Goal: Task Accomplishment & Management: Manage account settings

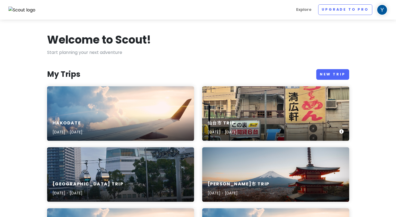
click at [244, 96] on div "[GEOGRAPHIC_DATA] Trip [DATE] - [DATE]" at bounding box center [275, 113] width 147 height 54
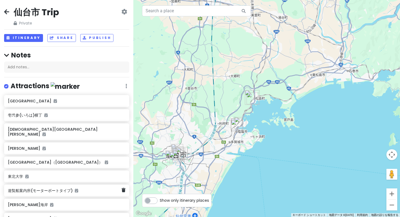
click at [48, 188] on h6 "遊覧船案内所(モーターボートタイプ)" at bounding box center [64, 190] width 113 height 5
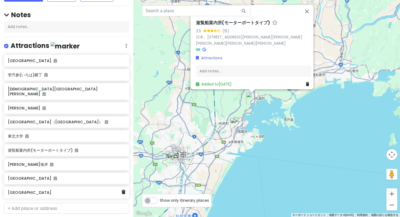
scroll to position [41, 0]
click at [240, 139] on div "遊覧船案内所(モーターボートタイプ) 3.5 (15) 日本、[STREET_ADDRESS][PERSON_NAME][PERSON_NAME][PERSO…" at bounding box center [266, 108] width 267 height 217
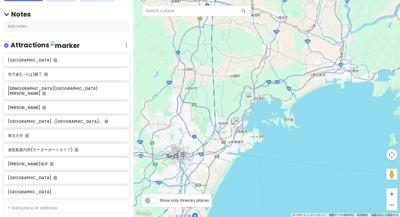
click at [240, 139] on div at bounding box center [266, 108] width 267 height 217
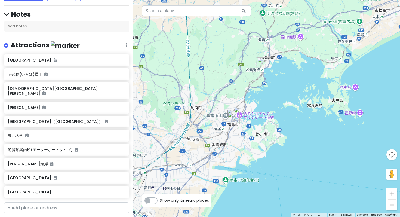
click at [238, 134] on div at bounding box center [266, 108] width 267 height 217
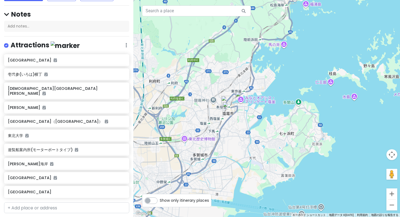
click at [236, 119] on div at bounding box center [266, 108] width 267 height 217
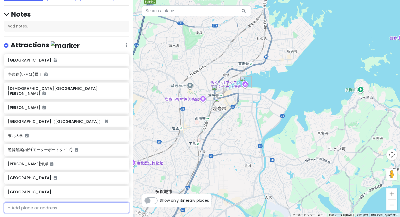
click at [38, 202] on input "text" at bounding box center [66, 207] width 125 height 11
type input "[PERSON_NAME]"
click at [78, 202] on input "[PERSON_NAME]" at bounding box center [66, 207] width 125 height 11
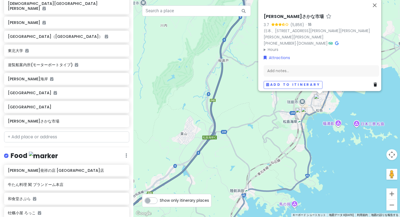
scroll to position [125, 0]
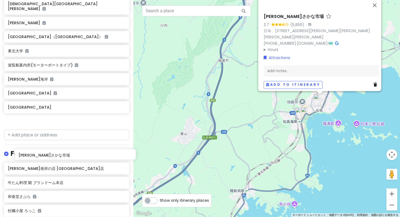
drag, startPoint x: 45, startPoint y: 69, endPoint x: 56, endPoint y: 154, distance: 85.8
click at [56, 154] on div "仙台市 Trip Private Change Dates Make a Copy Delete Trip Go Pro ⚡️ Give Feedback 💡…" at bounding box center [66, 108] width 133 height 217
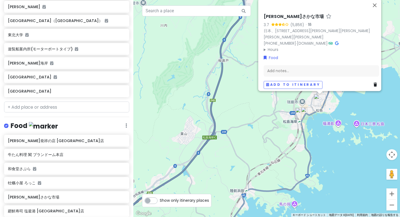
scroll to position [152, 0]
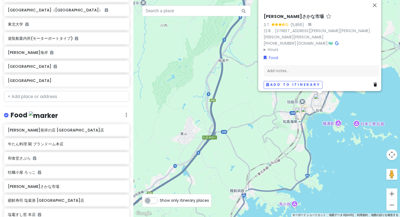
click at [289, 130] on div "[PERSON_NAME][GEOGRAPHIC_DATA] (5,856) · 日本、[STREET_ADDRESS][PERSON_NAME][PERSO…" at bounding box center [266, 108] width 267 height 217
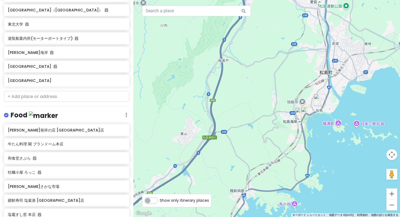
click at [289, 130] on div at bounding box center [266, 108] width 267 height 217
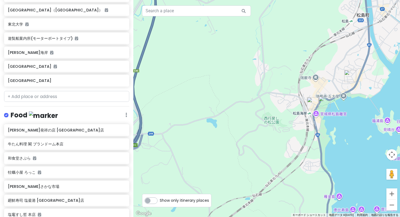
click at [302, 130] on div at bounding box center [266, 108] width 267 height 217
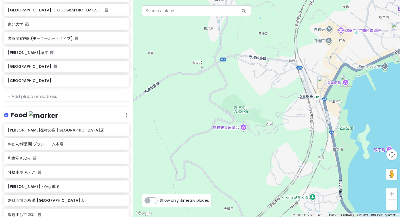
click at [315, 113] on div at bounding box center [266, 108] width 267 height 217
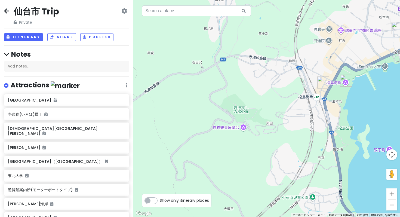
scroll to position [0, 0]
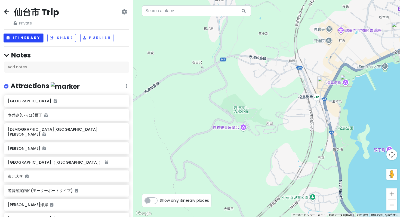
click at [19, 34] on button "Itinerary" at bounding box center [23, 38] width 39 height 8
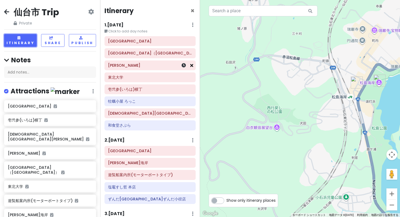
click at [192, 63] on icon at bounding box center [191, 65] width 3 height 4
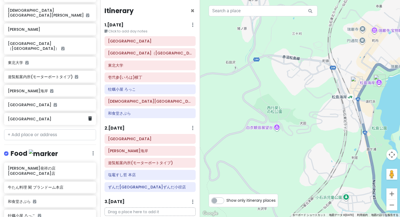
scroll to position [124, 0]
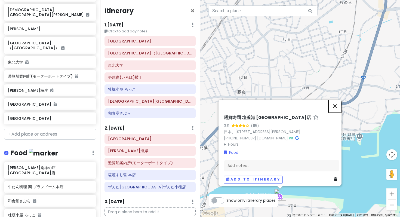
click at [338, 113] on button "閉じる" at bounding box center [334, 106] width 13 height 13
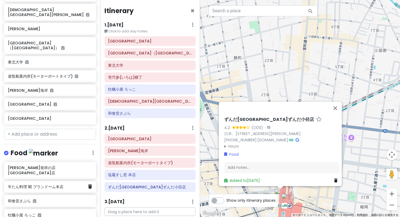
click at [44, 184] on h6 "牛たん料理 閣 ブランドーム本店" at bounding box center [48, 186] width 80 height 5
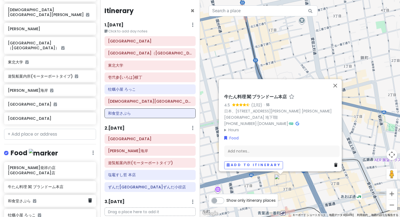
click at [38, 198] on h6 "和食堂さぶら" at bounding box center [48, 200] width 80 height 5
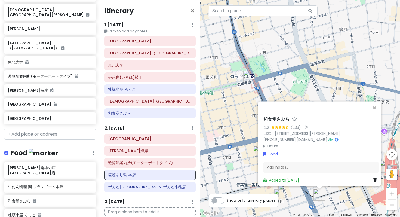
scroll to position [152, 0]
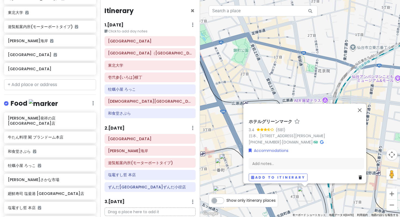
scroll to position [174, 0]
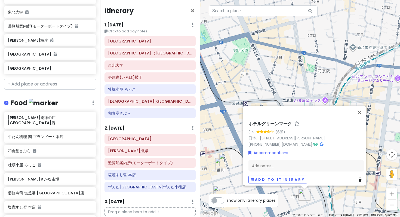
type input "グ"
type input "ホテルグリーンプ"
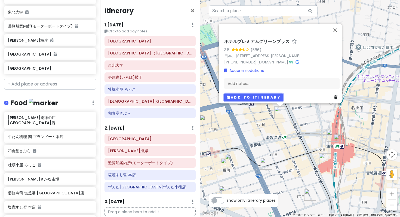
click at [249, 94] on button "Add to itinerary" at bounding box center [253, 97] width 59 height 8
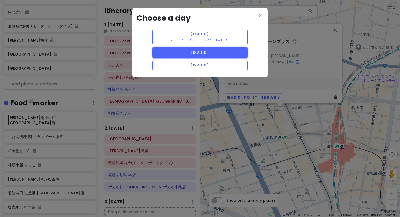
click at [192, 47] on button "[DATE]" at bounding box center [199, 52] width 95 height 11
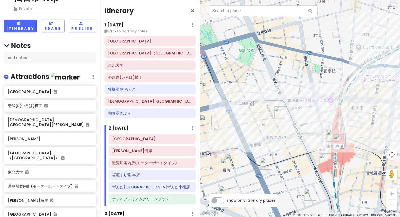
scroll to position [0, 0]
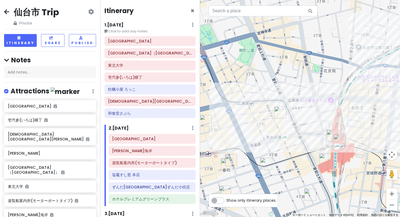
click at [23, 24] on div "仙台市 Trip Private Change Dates Make a Copy Delete Trip Go Pro ⚡️ Give Feedback 💡…" at bounding box center [50, 108] width 100 height 217
click at [6, 10] on icon at bounding box center [6, 12] width 5 height 4
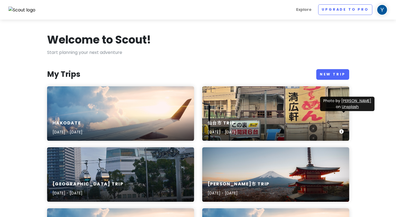
click at [343, 129] on icon at bounding box center [341, 131] width 4 height 4
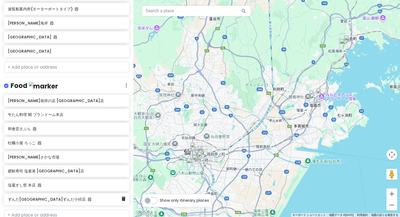
scroll to position [189, 0]
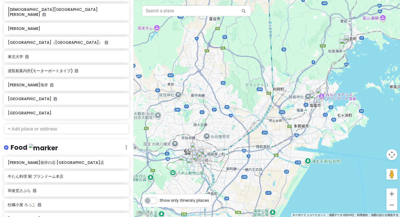
scroll to position [112, 0]
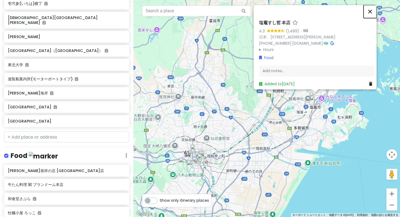
click at [373, 18] on button "閉じる" at bounding box center [370, 11] width 13 height 13
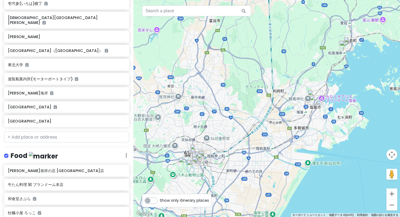
click at [122, 182] on icon at bounding box center [124, 184] width 4 height 4
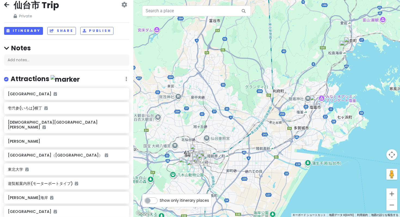
scroll to position [3, 0]
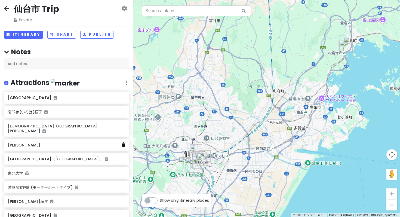
click at [122, 142] on icon at bounding box center [124, 144] width 4 height 4
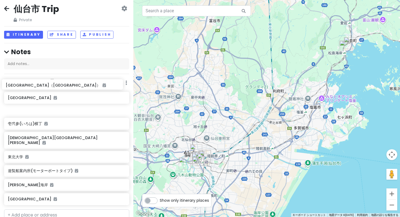
drag, startPoint x: 72, startPoint y: 111, endPoint x: 70, endPoint y: 87, distance: 24.1
click at [70, 92] on div "[GEOGRAPHIC_DATA] 壱弐参(いろは)[GEOGRAPHIC_DATA][PERSON_NAME]（[GEOGRAPHIC_DATA]） [GE…" at bounding box center [66, 149] width 133 height 115
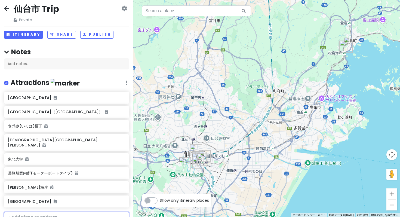
click at [55, 212] on input "text" at bounding box center [66, 217] width 125 height 11
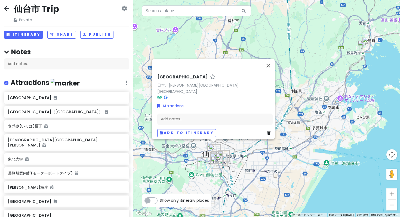
type input "朝市"
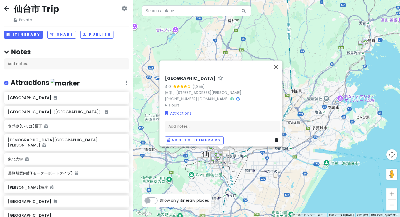
scroll to position [4, 0]
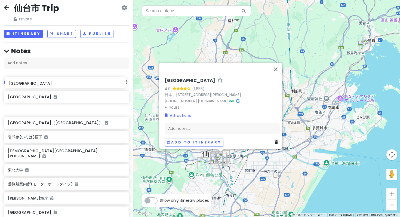
drag, startPoint x: 44, startPoint y: 180, endPoint x: 44, endPoint y: 82, distance: 98.2
click at [44, 91] on div "[GEOGRAPHIC_DATA]（[GEOGRAPHIC_DATA]） [GEOGRAPHIC_DATA](いろは)[GEOGRAPHIC_DATA][PE…" at bounding box center [66, 163] width 133 height 144
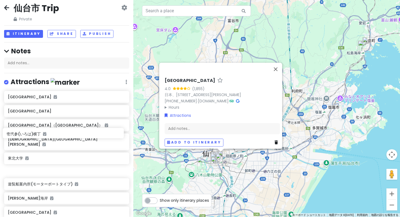
drag, startPoint x: 35, startPoint y: 110, endPoint x: 33, endPoint y: 133, distance: 23.2
click at [33, 133] on div "[GEOGRAPHIC_DATA] [GEOGRAPHIC_DATA] [GEOGRAPHIC_DATA]（[GEOGRAPHIC_DATA]） 壱弐参(いろ…" at bounding box center [66, 163] width 133 height 144
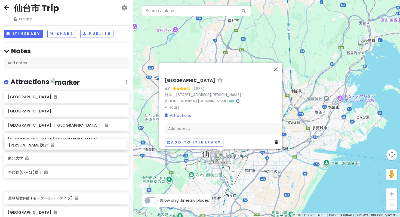
drag, startPoint x: 33, startPoint y: 157, endPoint x: 33, endPoint y: 145, distance: 12.3
click at [33, 146] on div "[GEOGRAPHIC_DATA] [GEOGRAPHIC_DATA] [GEOGRAPHIC_DATA]（[GEOGRAPHIC_DATA]） [DEMOG…" at bounding box center [66, 163] width 133 height 144
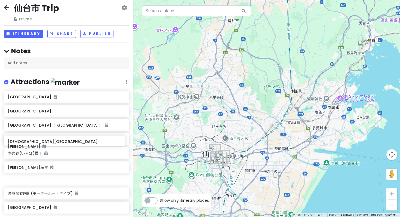
drag, startPoint x: 55, startPoint y: 110, endPoint x: 55, endPoint y: 143, distance: 32.7
click at [55, 143] on div "[GEOGRAPHIC_DATA] [GEOGRAPHIC_DATA] [GEOGRAPHIC_DATA]（[GEOGRAPHIC_DATA]） [DEMOG…" at bounding box center [66, 153] width 133 height 125
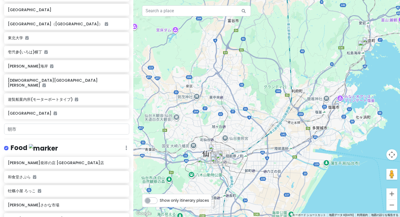
scroll to position [118, 0]
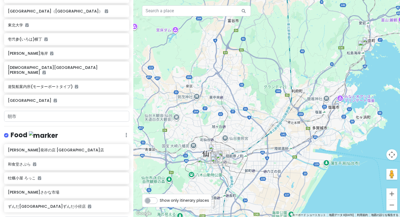
click at [220, 175] on div at bounding box center [266, 108] width 267 height 217
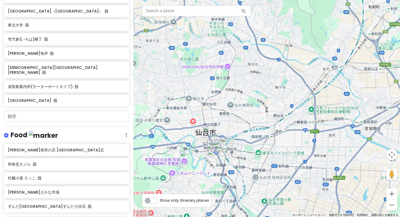
click at [219, 166] on div at bounding box center [266, 108] width 267 height 217
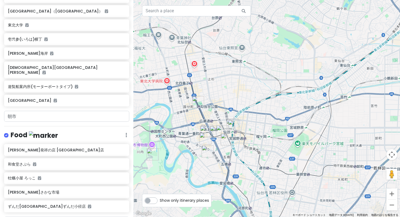
click at [216, 154] on div at bounding box center [266, 108] width 267 height 217
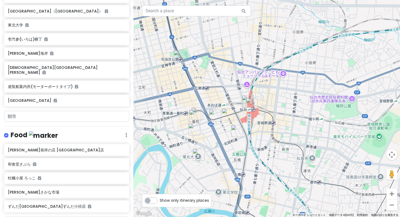
click at [216, 139] on div at bounding box center [266, 108] width 267 height 217
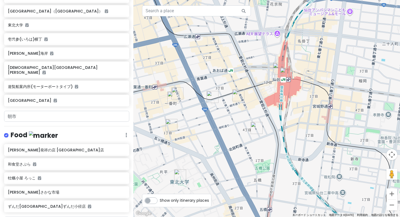
click at [216, 139] on div at bounding box center [266, 108] width 267 height 217
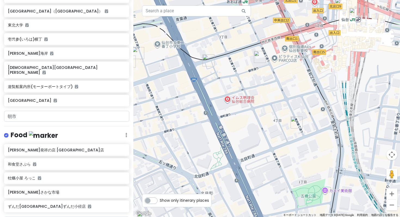
click at [259, 57] on img "仙台朝市" at bounding box center [260, 57] width 12 height 12
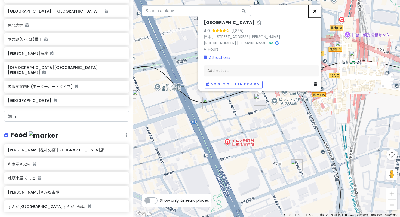
click at [319, 18] on button "閉じる" at bounding box center [314, 11] width 13 height 13
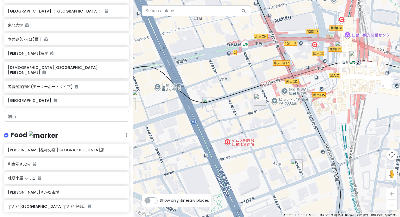
click at [295, 164] on img "ホテルグリーンマーク" at bounding box center [297, 165] width 12 height 12
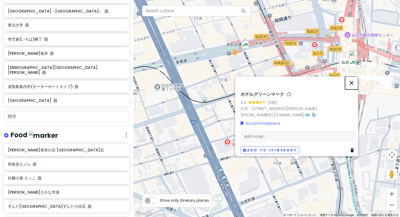
click at [354, 89] on button "閉じる" at bounding box center [351, 82] width 13 height 13
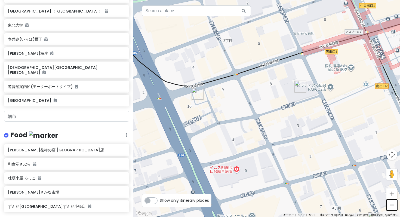
click at [392, 207] on button "ズームアウト" at bounding box center [391, 204] width 11 height 11
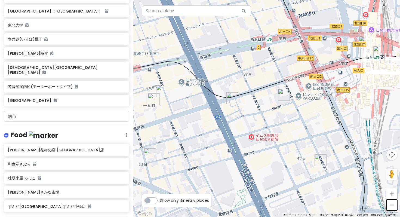
click at [392, 207] on button "ズームアウト" at bounding box center [391, 204] width 11 height 11
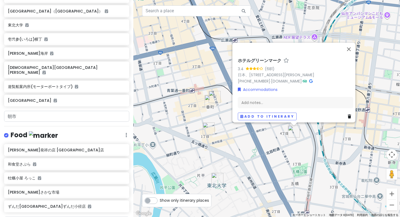
type input "日"
type input "プラス"
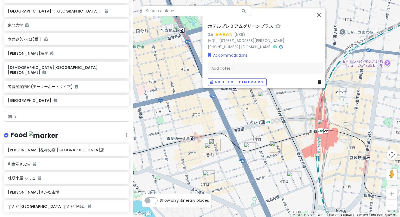
click at [320, 21] on button "閉じる" at bounding box center [318, 14] width 13 height 13
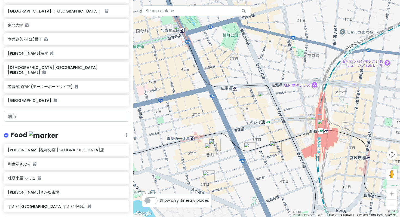
click at [278, 133] on div at bounding box center [266, 108] width 267 height 217
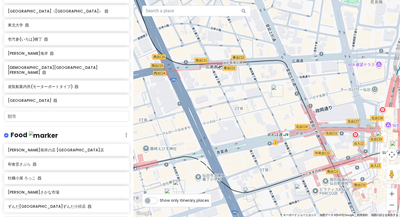
drag, startPoint x: 222, startPoint y: 70, endPoint x: 248, endPoint y: 87, distance: 31.1
click at [249, 88] on div at bounding box center [266, 108] width 267 height 217
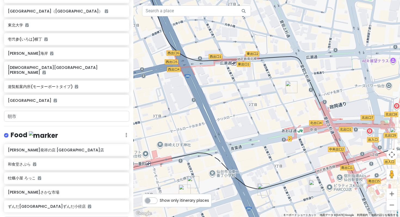
drag, startPoint x: 238, startPoint y: 78, endPoint x: 257, endPoint y: 86, distance: 20.2
click at [257, 86] on div at bounding box center [266, 108] width 267 height 217
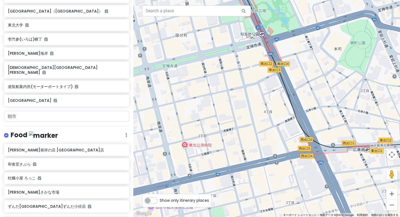
drag, startPoint x: 199, startPoint y: 80, endPoint x: 332, endPoint y: 167, distance: 159.1
click at [332, 167] on div at bounding box center [266, 108] width 267 height 217
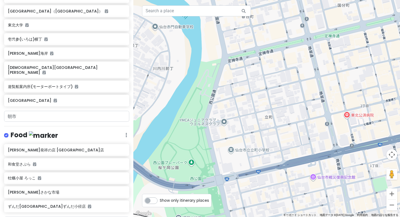
drag, startPoint x: 198, startPoint y: 127, endPoint x: 357, endPoint y: 88, distance: 164.3
click at [358, 89] on div at bounding box center [266, 108] width 267 height 217
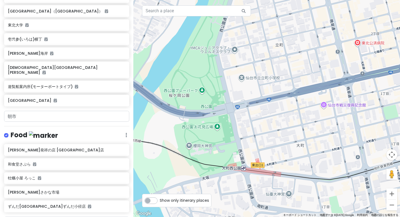
drag, startPoint x: 227, startPoint y: 139, endPoint x: 247, endPoint y: 88, distance: 54.8
click at [247, 88] on div at bounding box center [266, 108] width 267 height 217
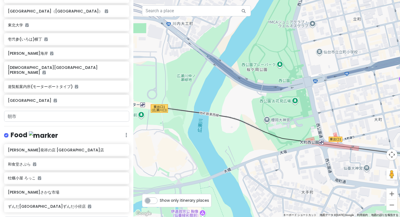
drag, startPoint x: 244, startPoint y: 158, endPoint x: 321, endPoint y: 134, distance: 81.4
click at [321, 134] on div at bounding box center [266, 108] width 267 height 217
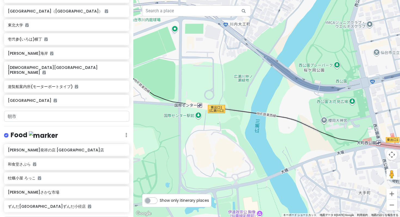
drag, startPoint x: 260, startPoint y: 136, endPoint x: 304, endPoint y: 130, distance: 43.9
click at [316, 131] on div at bounding box center [266, 108] width 267 height 217
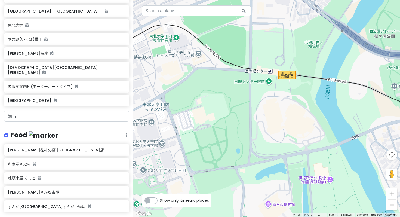
drag, startPoint x: 198, startPoint y: 134, endPoint x: 273, endPoint y: 112, distance: 78.6
click at [273, 112] on div at bounding box center [266, 108] width 267 height 217
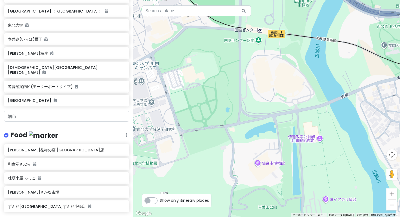
drag, startPoint x: 256, startPoint y: 179, endPoint x: 246, endPoint y: 136, distance: 44.5
click at [246, 136] on div at bounding box center [266, 108] width 267 height 217
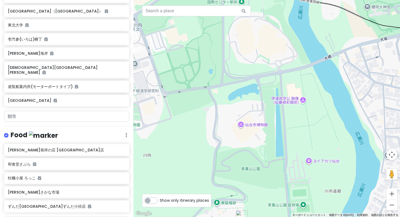
drag, startPoint x: 276, startPoint y: 167, endPoint x: 261, endPoint y: 130, distance: 40.4
click at [261, 130] on div at bounding box center [266, 108] width 267 height 217
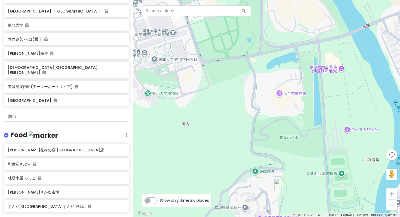
drag, startPoint x: 214, startPoint y: 156, endPoint x: 252, endPoint y: 118, distance: 53.5
click at [252, 119] on div at bounding box center [266, 108] width 267 height 217
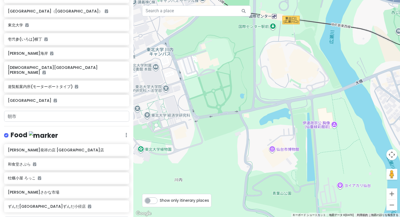
drag, startPoint x: 269, startPoint y: 75, endPoint x: 265, endPoint y: 144, distance: 69.2
click at [266, 146] on div at bounding box center [266, 108] width 267 height 217
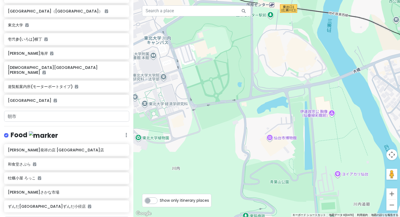
click at [271, 139] on div at bounding box center [266, 108] width 267 height 217
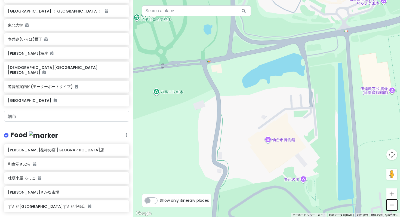
click at [392, 205] on button "ズームアウト" at bounding box center [391, 204] width 11 height 11
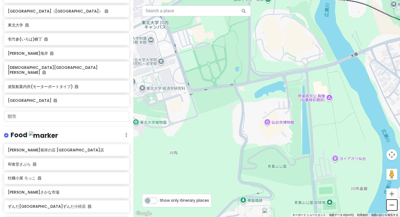
click at [392, 205] on button "ズームアウト" at bounding box center [391, 204] width 11 height 11
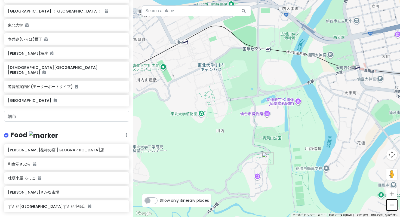
click at [392, 205] on button "ズームアウト" at bounding box center [391, 204] width 11 height 11
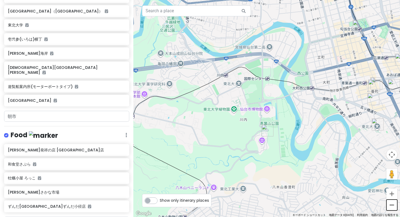
click at [392, 205] on button "ズームアウト" at bounding box center [391, 204] width 11 height 11
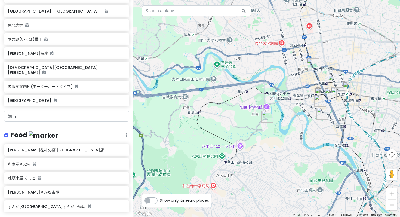
click at [273, 137] on div at bounding box center [266, 108] width 267 height 217
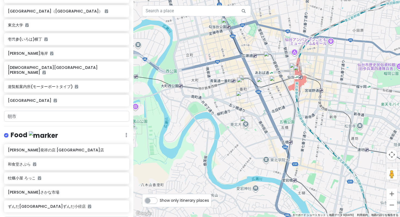
drag, startPoint x: 327, startPoint y: 77, endPoint x: 201, endPoint y: 103, distance: 128.4
click at [264, 88] on img "和食堂さぶら" at bounding box center [263, 83] width 12 height 12
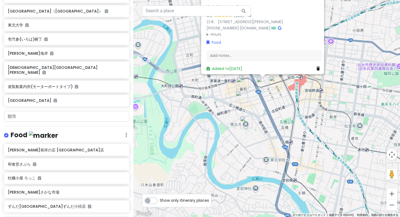
click at [267, 109] on div "和食堂さぶら 4.2 (233) · 日本、[STREET_ADDRESS][PERSON_NAME], 1～2F [PHONE_NUMBER] · [DOM…" at bounding box center [400, 109] width 267 height 0
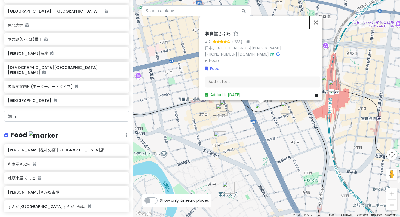
click at [318, 29] on button "閉じる" at bounding box center [315, 22] width 13 height 13
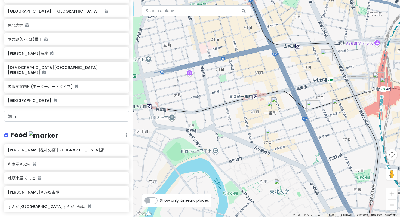
drag, startPoint x: 222, startPoint y: 104, endPoint x: 275, endPoint y: 101, distance: 52.3
click at [324, 95] on div "矢印キーを押すと移動します。" at bounding box center [266, 108] width 267 height 217
click at [324, 96] on div at bounding box center [266, 108] width 267 height 217
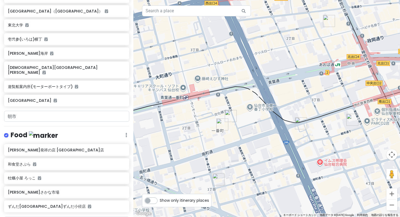
click at [300, 124] on img "和食堂さぶら" at bounding box center [301, 123] width 12 height 12
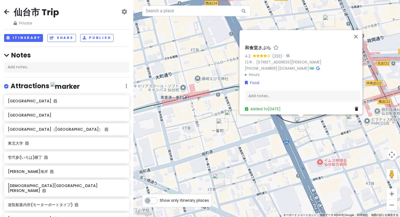
click at [121, 10] on icon at bounding box center [124, 12] width 6 height 4
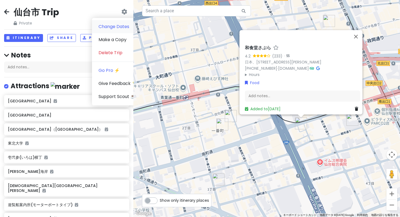
click at [107, 21] on link "Change Dates" at bounding box center [118, 26] width 52 height 13
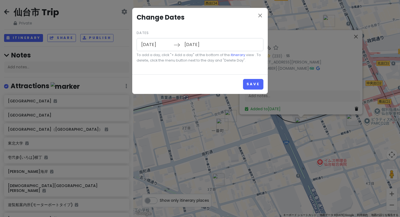
click at [151, 38] on input "[DATE]" at bounding box center [155, 44] width 35 height 13
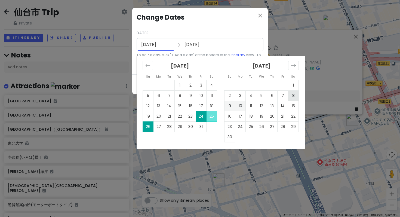
click at [291, 90] on td "8" at bounding box center [293, 95] width 11 height 10
type input "[DATE]"
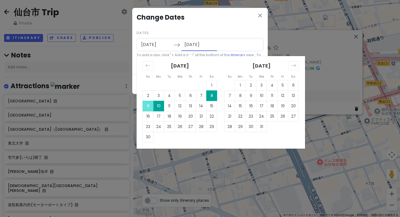
click at [191, 38] on input "[DATE]" at bounding box center [198, 44] width 35 height 13
click at [145, 101] on td "9" at bounding box center [148, 106] width 11 height 10
type input "[DATE]"
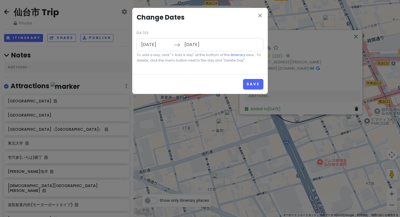
click at [145, 38] on input "[DATE]" at bounding box center [155, 44] width 35 height 13
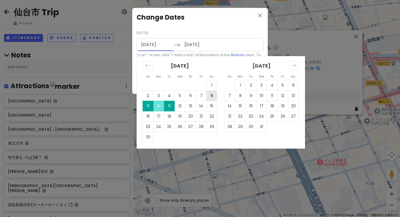
click at [209, 90] on td "8" at bounding box center [212, 95] width 11 height 10
type input "[DATE]"
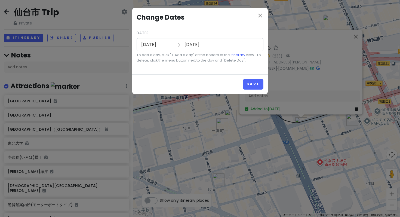
click at [191, 38] on input "[DATE]" at bounding box center [198, 44] width 35 height 13
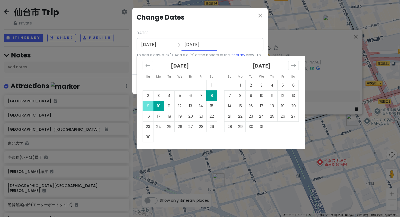
click at [191, 38] on input "[DATE]" at bounding box center [198, 44] width 35 height 13
click at [149, 101] on td "9" at bounding box center [148, 106] width 11 height 10
type input "[DATE]"
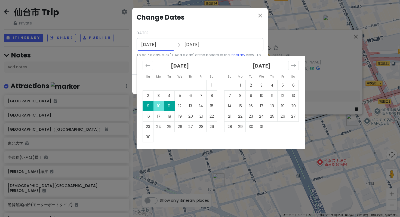
click at [148, 38] on input "[DATE]" at bounding box center [155, 44] width 35 height 13
click at [207, 90] on td "8" at bounding box center [212, 95] width 11 height 10
type input "[DATE]"
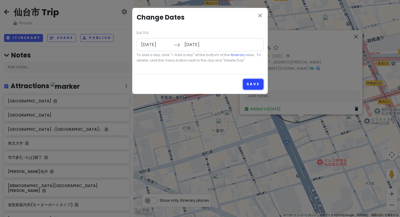
click at [260, 79] on button "Save" at bounding box center [253, 84] width 20 height 11
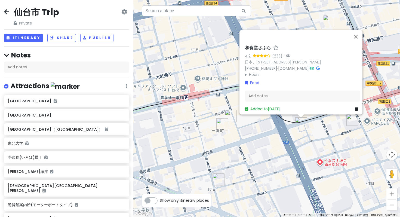
click at [119, 8] on div "仙台市 Trip Private Change Dates Make a Copy Delete Trip Go Pro ⚡️ Give Feedback 💡…" at bounding box center [66, 17] width 125 height 20
click at [121, 10] on icon at bounding box center [124, 12] width 6 height 4
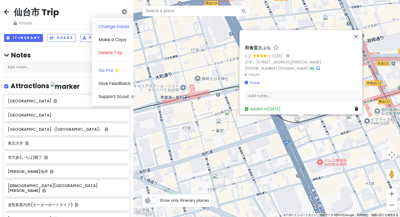
click at [109, 20] on link "Change Dates" at bounding box center [118, 26] width 52 height 13
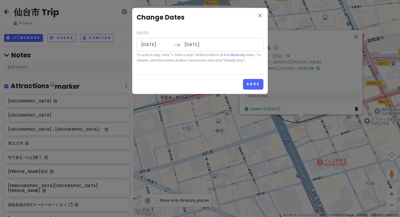
click at [204, 52] on small "To add a day, click "+ Add a day" at the bottom of the itinerary view . To dele…" at bounding box center [200, 57] width 127 height 11
click at [253, 79] on button "Save" at bounding box center [253, 84] width 20 height 11
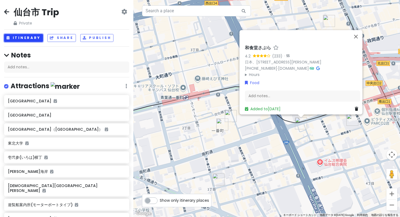
click at [25, 34] on button "Itinerary" at bounding box center [23, 38] width 39 height 8
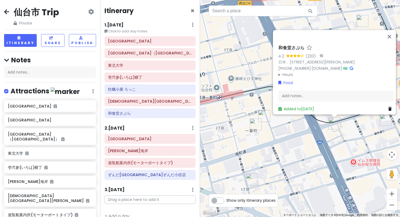
click at [193, 187] on icon at bounding box center [193, 189] width 2 height 4
click at [184, 211] on link "Delete Day" at bounding box center [186, 217] width 45 height 13
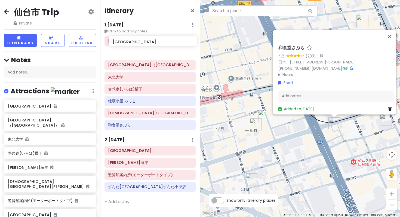
drag, startPoint x: 36, startPoint y: 90, endPoint x: 140, endPoint y: 33, distance: 118.5
click at [140, 34] on div "仙台市 Trip Private Change Dates Make a Copy Delete Trip Go Pro ⚡️ Give Feedback 💡…" at bounding box center [200, 108] width 400 height 217
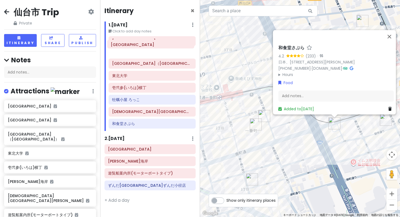
drag, startPoint x: 138, startPoint y: 34, endPoint x: 137, endPoint y: 42, distance: 8.0
click at [137, 43] on div "[GEOGRAPHIC_DATA] [GEOGRAPHIC_DATA] [GEOGRAPHIC_DATA]（[GEOGRAPHIC_DATA]） [GEOGR…" at bounding box center [152, 83] width 96 height 94
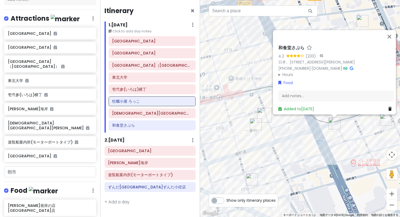
scroll to position [118, 0]
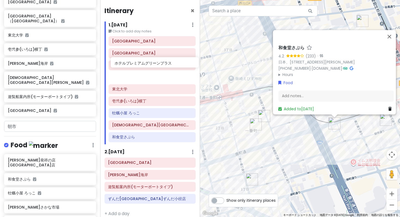
drag, startPoint x: 43, startPoint y: 186, endPoint x: 150, endPoint y: 63, distance: 162.6
click at [150, 63] on div "仙台市 Trip Private Change Dates Make a Copy Delete Trip Go Pro ⚡️ Give Feedback 💡…" at bounding box center [200, 108] width 400 height 217
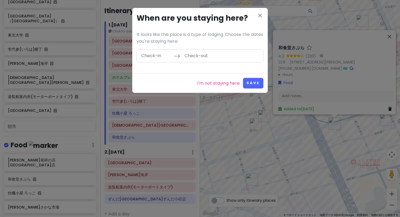
click at [149, 50] on input "Check-in" at bounding box center [155, 56] width 35 height 13
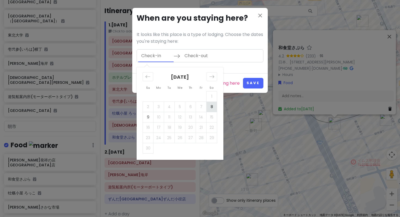
click at [212, 101] on td "8" at bounding box center [212, 106] width 11 height 10
type input "[DATE]"
click at [148, 112] on td "9" at bounding box center [148, 117] width 11 height 10
type input "[DATE]"
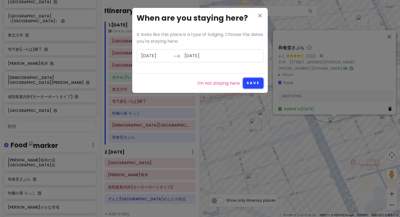
click at [254, 78] on button "Save" at bounding box center [253, 83] width 20 height 11
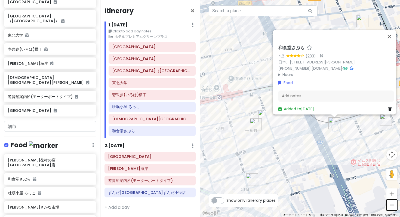
click at [392, 205] on button "ズームアウト" at bounding box center [391, 204] width 11 height 11
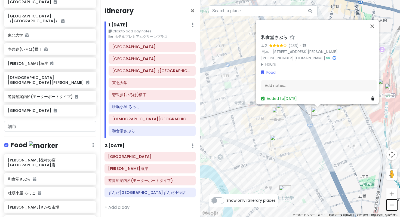
click at [392, 205] on button "ズームアウト" at bounding box center [391, 204] width 11 height 11
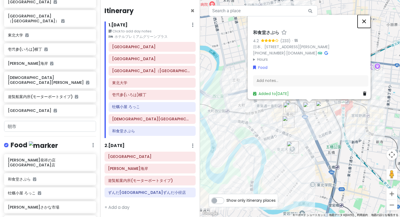
click at [366, 28] on button "閉じる" at bounding box center [364, 21] width 13 height 13
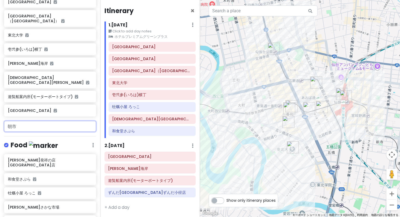
click at [36, 121] on input "朝市" at bounding box center [50, 126] width 92 height 11
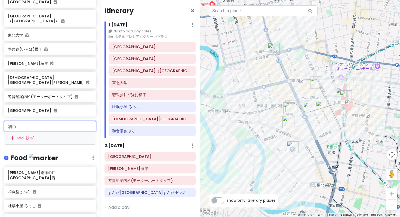
type input "朝"
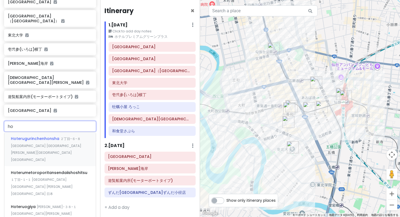
type input "h"
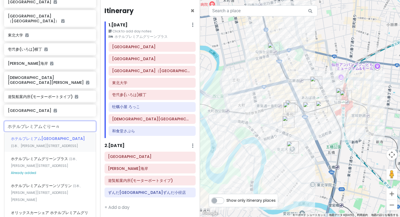
type input "ホテルプレミアムグリーン"
click at [33, 156] on span "ホテルプレミアムグリーンプラス" at bounding box center [40, 158] width 58 height 5
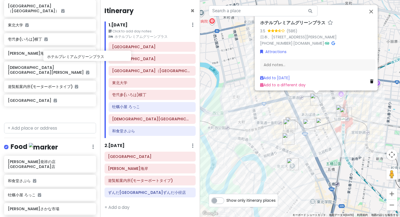
scroll to position [127, 0]
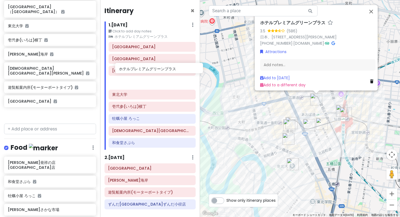
drag, startPoint x: 47, startPoint y: 53, endPoint x: 157, endPoint y: 66, distance: 110.7
click at [157, 66] on div "仙台市 Trip Private Change Dates Make a Copy Delete Trip Go Pro ⚡️ Give Feedback 💡…" at bounding box center [200, 108] width 400 height 217
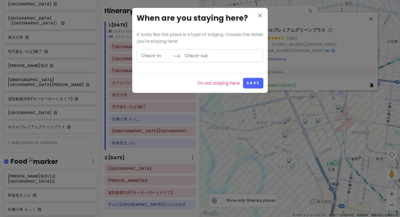
scroll to position [116, 0]
click at [157, 73] on div "I'm not staying here Save" at bounding box center [200, 83] width 136 height 20
click at [235, 80] on link "I'm not staying here" at bounding box center [218, 83] width 42 height 7
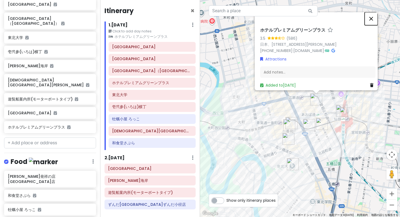
click at [374, 25] on button "閉じる" at bounding box center [371, 18] width 13 height 13
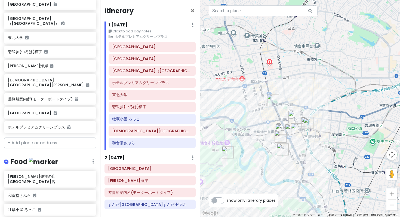
click at [300, 106] on div at bounding box center [300, 108] width 200 height 217
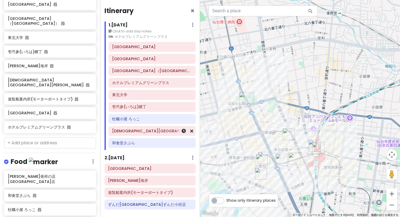
click at [150, 127] on div "[DEMOGRAPHIC_DATA][GEOGRAPHIC_DATA][PERSON_NAME]" at bounding box center [152, 131] width 80 height 8
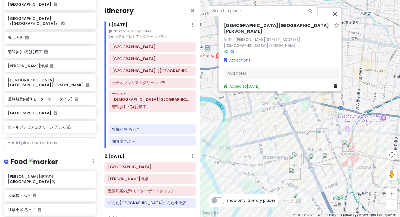
drag, startPoint x: 143, startPoint y: 110, endPoint x: 142, endPoint y: 96, distance: 13.9
click at [143, 99] on div "[GEOGRAPHIC_DATA] [GEOGRAPHIC_DATA] [GEOGRAPHIC_DATA]（[GEOGRAPHIC_DATA]） ホテル[GE…" at bounding box center [152, 95] width 96 height 106
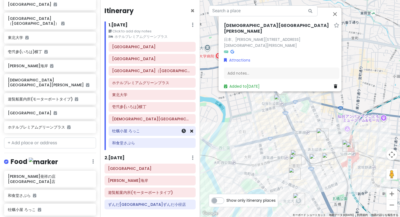
click at [193, 129] on icon at bounding box center [191, 131] width 3 height 4
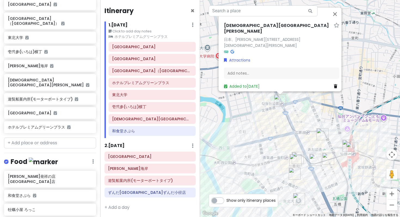
click at [320, 187] on div "[DEMOGRAPHIC_DATA][GEOGRAPHIC_DATA][PERSON_NAME] 日本、[PERSON_NAME][STREET_ADDRES…" at bounding box center [300, 108] width 200 height 217
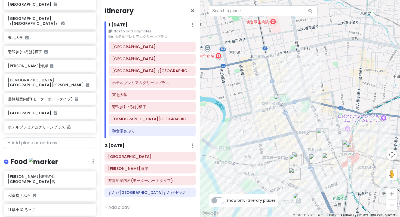
click at [320, 187] on div at bounding box center [300, 108] width 200 height 217
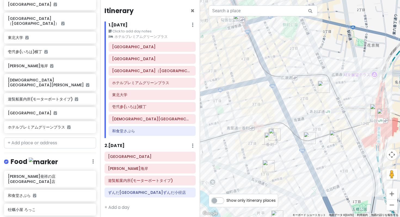
click at [266, 165] on img "喜助発祥の店 一番町店" at bounding box center [269, 166] width 12 height 12
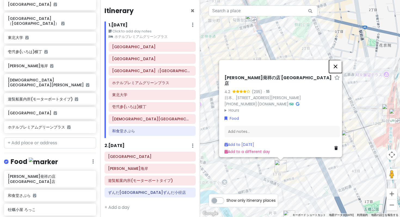
click at [338, 73] on button "閉じる" at bounding box center [335, 66] width 13 height 13
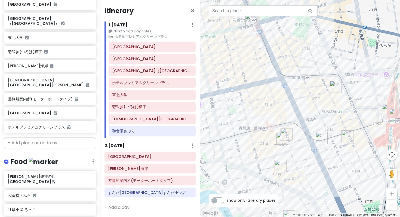
click at [285, 133] on img "壱弐参(いろは)横丁" at bounding box center [282, 139] width 12 height 12
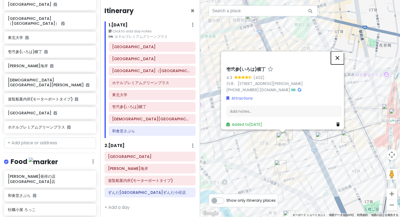
click at [339, 64] on button "閉じる" at bounding box center [337, 57] width 13 height 13
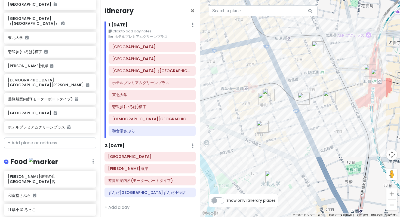
drag, startPoint x: 334, startPoint y: 175, endPoint x: 316, endPoint y: 133, distance: 45.9
click at [316, 133] on div at bounding box center [300, 108] width 200 height 217
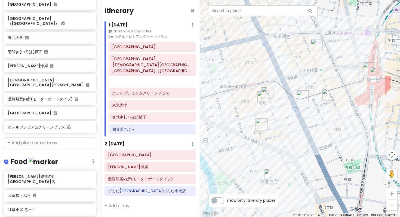
drag, startPoint x: 127, startPoint y: 99, endPoint x: 126, endPoint y: 63, distance: 36.2
click at [126, 63] on div "[GEOGRAPHIC_DATA] [GEOGRAPHIC_DATA] [GEOGRAPHIC_DATA]（[GEOGRAPHIC_DATA]） [GEOGR…" at bounding box center [152, 89] width 96 height 94
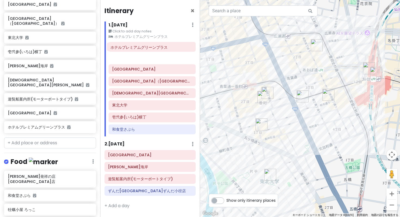
drag, startPoint x: 147, startPoint y: 79, endPoint x: 141, endPoint y: 43, distance: 36.4
click at [142, 43] on div "[GEOGRAPHIC_DATA] [GEOGRAPHIC_DATA] [GEOGRAPHIC_DATA]（[GEOGRAPHIC_DATA]） [GEOGR…" at bounding box center [152, 89] width 96 height 94
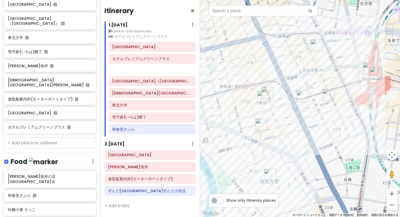
drag, startPoint x: 139, startPoint y: 50, endPoint x: 139, endPoint y: 54, distance: 4.4
click at [139, 58] on div "[GEOGRAPHIC_DATA][GEOGRAPHIC_DATA] [GEOGRAPHIC_DATA] [GEOGRAPHIC_DATA]（[GEOGRAP…" at bounding box center [152, 89] width 96 height 94
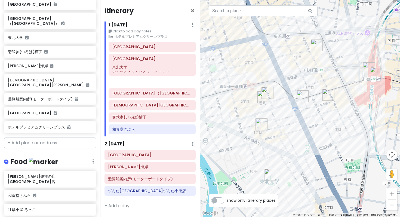
drag, startPoint x: 130, startPoint y: 90, endPoint x: 130, endPoint y: 69, distance: 21.5
click at [130, 69] on div "[GEOGRAPHIC_DATA] [GEOGRAPHIC_DATA][GEOGRAPHIC_DATA]（[GEOGRAPHIC_DATA]） [GEOGRA…" at bounding box center [152, 89] width 96 height 94
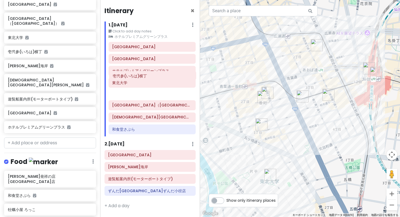
drag, startPoint x: 128, startPoint y: 101, endPoint x: 129, endPoint y: 79, distance: 22.6
click at [129, 79] on div "[GEOGRAPHIC_DATA] [GEOGRAPHIC_DATA][GEOGRAPHIC_DATA]（[GEOGRAPHIC_DATA]） [GEOGRA…" at bounding box center [152, 89] width 96 height 94
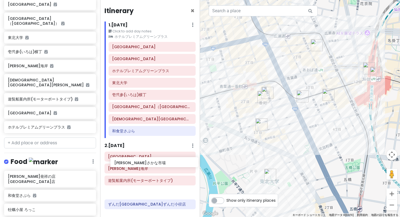
drag, startPoint x: 39, startPoint y: 141, endPoint x: 147, endPoint y: 152, distance: 108.6
click at [147, 153] on div "仙台市 Trip Private Change Dates Make a Copy Delete Trip Go Pro ⚡️ Give Feedback 💡…" at bounding box center [200, 108] width 400 height 217
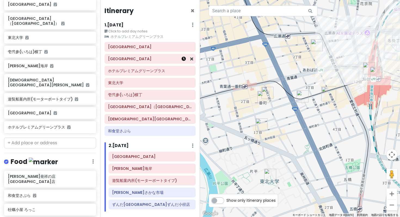
click at [185, 57] on icon at bounding box center [183, 59] width 4 height 4
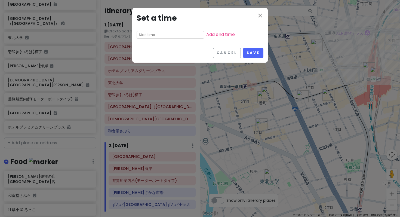
click at [161, 31] on input "text" at bounding box center [170, 35] width 67 height 8
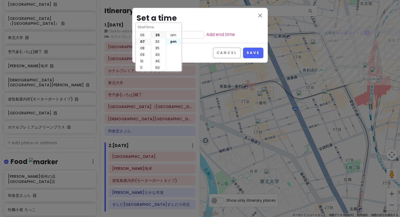
click at [175, 41] on li "pm" at bounding box center [173, 41] width 15 height 7
type input "7:25 pm"
click at [142, 41] on li "01" at bounding box center [143, 41] width 15 height 7
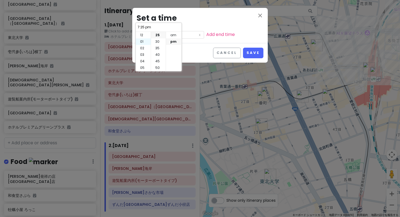
type input "1:25 pm"
click at [157, 34] on li "00" at bounding box center [158, 35] width 15 height 7
type input "1:00 pm"
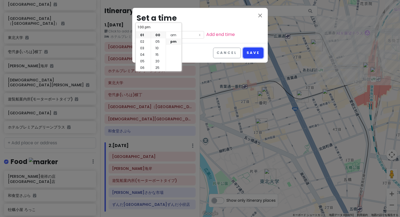
click at [259, 48] on button "Save" at bounding box center [253, 53] width 20 height 11
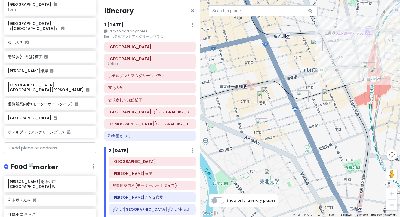
scroll to position [121, 0]
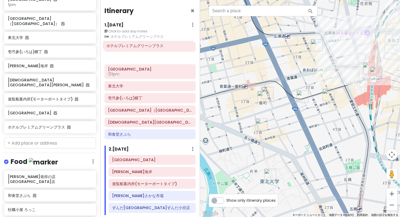
drag, startPoint x: 134, startPoint y: 65, endPoint x: 133, endPoint y: 49, distance: 16.1
click at [133, 49] on div "[GEOGRAPHIC_DATA] [GEOGRAPHIC_DATA] 1pm ホテル[GEOGRAPHIC_DATA] 壱弐参(いろは)[GEOGRAPHI…" at bounding box center [150, 91] width 100 height 99
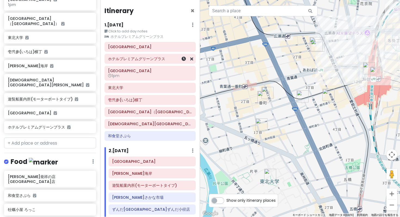
click at [146, 56] on h6 "ホテルプレミアムグリーンプラス" at bounding box center [150, 58] width 84 height 5
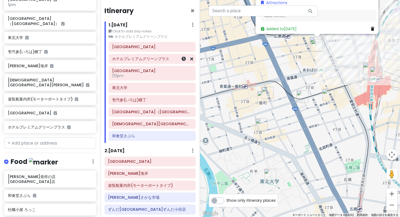
click at [146, 56] on h6 "ホテルプレミアムグリーンプラス" at bounding box center [152, 58] width 80 height 5
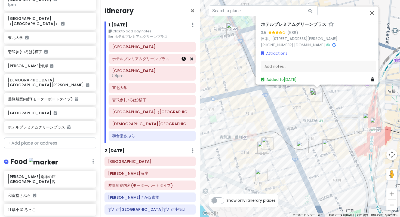
click at [186, 57] on icon at bounding box center [183, 59] width 4 height 4
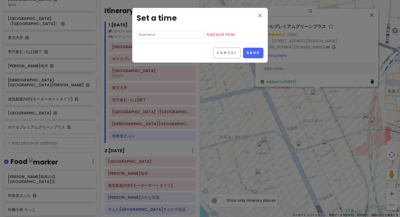
click at [158, 31] on input "text" at bounding box center [170, 35] width 67 height 8
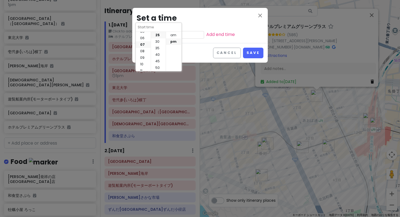
scroll to position [0, 0]
click at [142, 36] on li "12" at bounding box center [143, 35] width 15 height 7
type input "12:25 pm"
click at [159, 33] on li "00" at bounding box center [158, 35] width 15 height 7
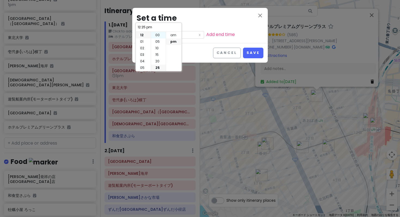
type input "12:00 pm"
click at [159, 54] on li "15" at bounding box center [158, 54] width 15 height 7
type input "12:15 pm"
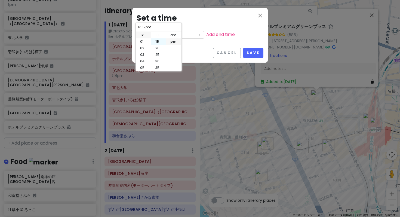
scroll to position [20, 0]
click at [157, 54] on li "30" at bounding box center [158, 54] width 15 height 7
type input "12:30 pm"
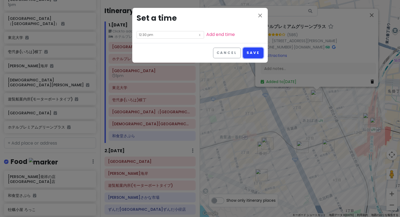
click at [257, 48] on button "Save" at bounding box center [253, 53] width 20 height 11
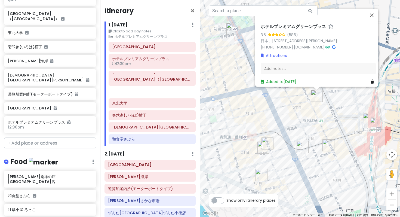
drag, startPoint x: 138, startPoint y: 98, endPoint x: 138, endPoint y: 79, distance: 19.3
click at [138, 79] on div "[GEOGRAPHIC_DATA][GEOGRAPHIC_DATA] 12:30pm [GEOGRAPHIC_DATA] 1pm [GEOGRAPHIC_DA…" at bounding box center [152, 94] width 96 height 104
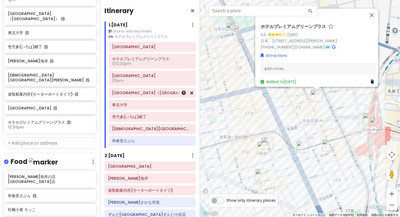
click at [155, 90] on h6 "[GEOGRAPHIC_DATA]（[GEOGRAPHIC_DATA]）" at bounding box center [152, 92] width 80 height 5
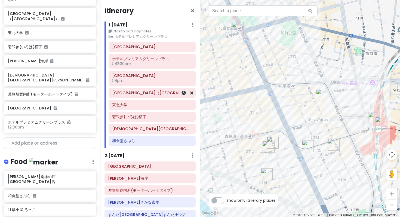
click at [155, 90] on h6 "[GEOGRAPHIC_DATA]（[GEOGRAPHIC_DATA]）" at bounding box center [152, 92] width 80 height 5
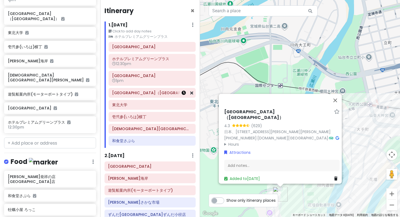
click at [186, 91] on icon at bounding box center [183, 93] width 4 height 4
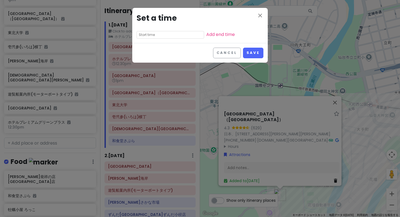
click at [153, 31] on input "text" at bounding box center [170, 35] width 67 height 8
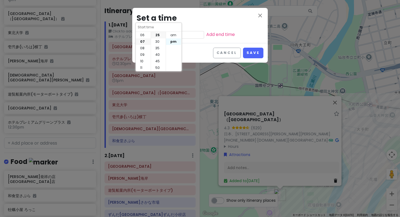
click at [177, 41] on li "pm" at bounding box center [173, 41] width 15 height 7
type input "7:25 pm"
click at [143, 35] on li "02" at bounding box center [143, 35] width 15 height 7
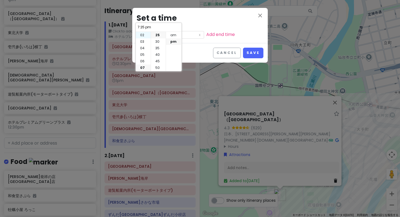
type input "2:25 pm"
click at [158, 42] on li "30" at bounding box center [158, 41] width 15 height 7
type input "2:30 pm"
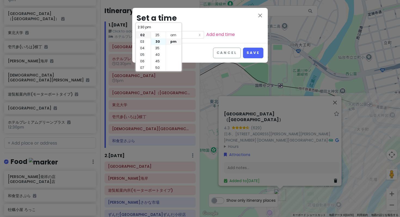
scroll to position [39, 0]
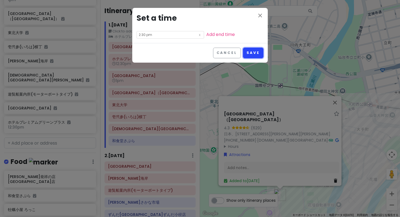
click at [258, 48] on button "Save" at bounding box center [253, 53] width 20 height 11
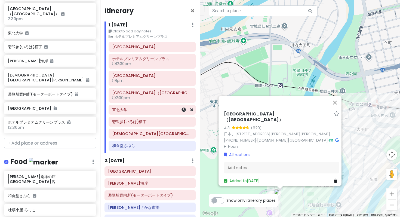
click at [186, 105] on div at bounding box center [184, 109] width 18 height 9
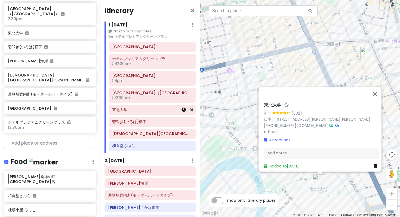
click at [185, 107] on icon at bounding box center [183, 109] width 4 height 4
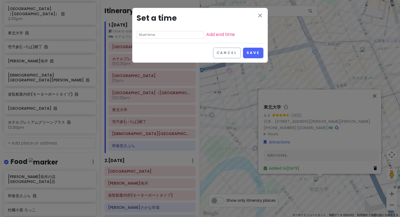
click at [160, 31] on input "text" at bounding box center [170, 35] width 67 height 8
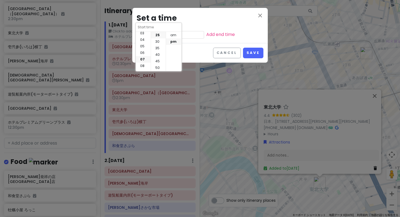
scroll to position [16, 0]
click at [138, 39] on li "03" at bounding box center [143, 39] width 15 height 7
type input "3:25 pm"
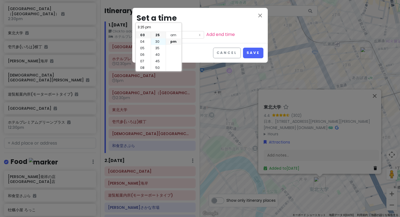
click at [157, 41] on li "30" at bounding box center [158, 41] width 15 height 7
type input "3:30 pm"
click at [259, 48] on button "Save" at bounding box center [253, 53] width 20 height 11
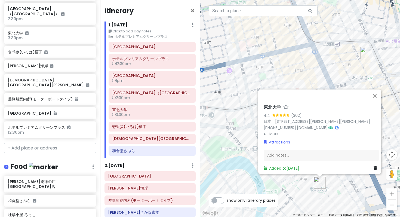
scroll to position [135, 0]
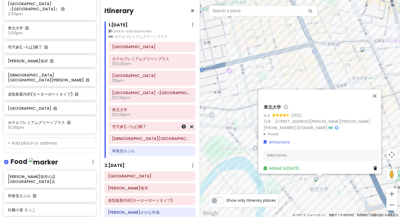
click at [167, 124] on h6 "壱弐参(いろは)横丁" at bounding box center [152, 126] width 80 height 5
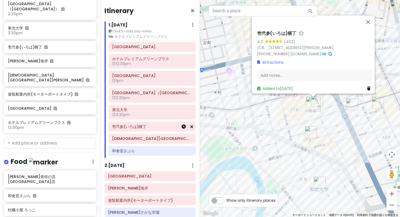
click at [185, 124] on icon at bounding box center [183, 126] width 4 height 4
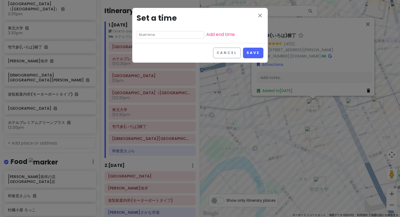
click at [159, 31] on input "text" at bounding box center [170, 35] width 67 height 8
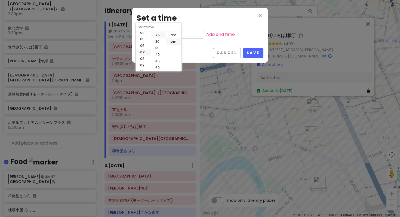
scroll to position [28, 0]
click at [140, 32] on li "04" at bounding box center [143, 33] width 15 height 7
type input "4:25 pm"
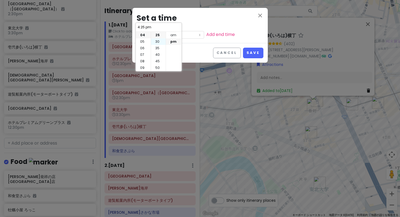
click at [161, 41] on li "30" at bounding box center [158, 41] width 15 height 7
type input "4:30 pm"
click at [259, 48] on button "Save" at bounding box center [253, 53] width 20 height 11
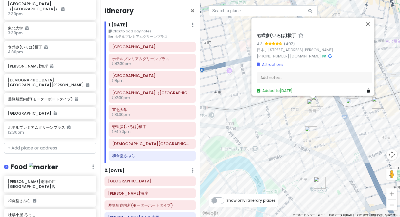
scroll to position [140, 0]
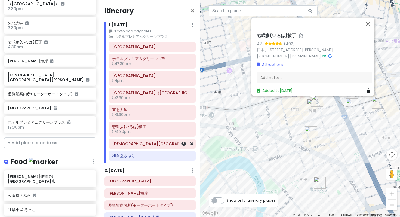
click at [137, 141] on h6 "[DEMOGRAPHIC_DATA][GEOGRAPHIC_DATA][PERSON_NAME]" at bounding box center [152, 143] width 80 height 5
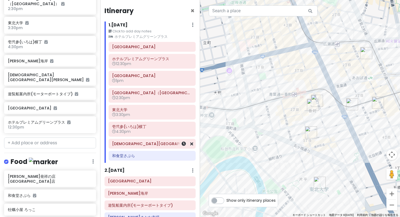
click at [137, 141] on h6 "[DEMOGRAPHIC_DATA][GEOGRAPHIC_DATA][PERSON_NAME]" at bounding box center [152, 143] width 80 height 5
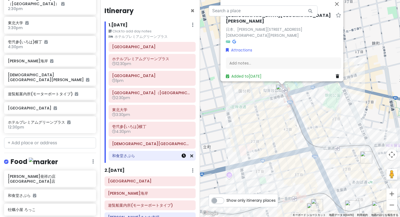
click at [186, 153] on icon at bounding box center [183, 155] width 4 height 4
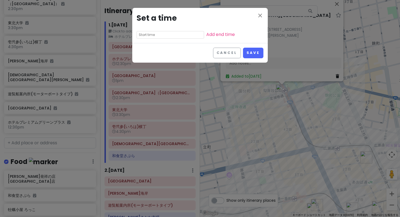
click at [155, 31] on input "text" at bounding box center [170, 35] width 67 height 8
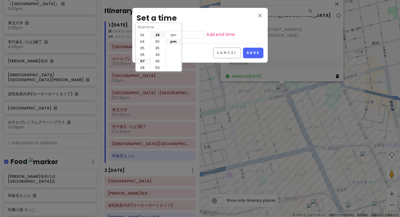
scroll to position [39, 0]
click at [142, 41] on li "07" at bounding box center [143, 41] width 15 height 7
type input "7:25 pm"
click at [159, 41] on li "30" at bounding box center [158, 41] width 15 height 7
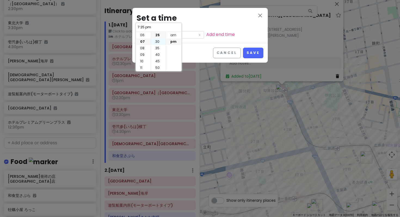
type input "7:30 pm"
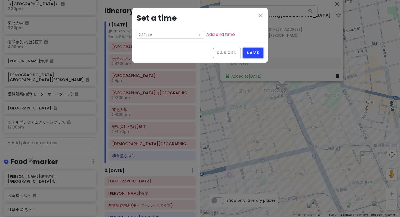
click at [255, 48] on button "Save" at bounding box center [253, 53] width 20 height 11
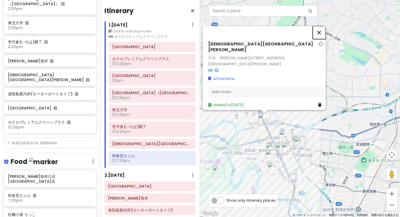
click at [321, 39] on button "閉じる" at bounding box center [319, 32] width 13 height 13
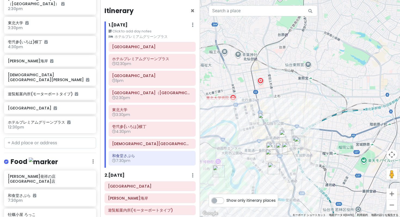
click at [276, 129] on div at bounding box center [300, 108] width 200 height 217
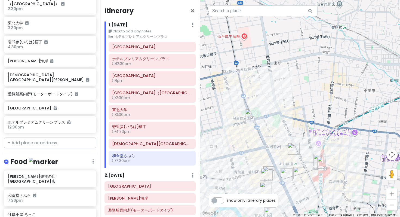
click at [274, 140] on div at bounding box center [300, 108] width 200 height 217
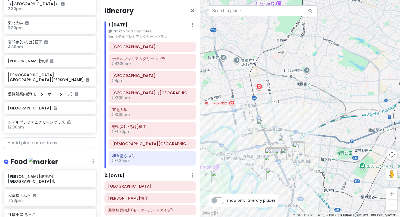
click at [278, 177] on img "東北大学" at bounding box center [272, 174] width 12 height 12
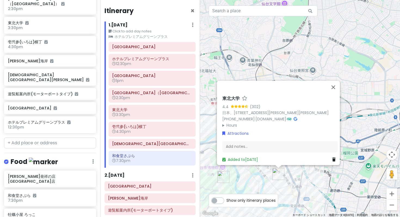
click at [278, 177] on img "東北大学" at bounding box center [278, 174] width 12 height 12
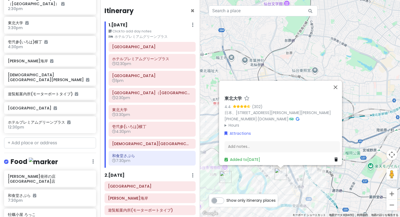
click at [293, 178] on div "矢印キーを押すと移動します。 [GEOGRAPHIC_DATA] (302) 日本、[STREET_ADDRESS][PERSON_NAME][PERSON_…" at bounding box center [300, 108] width 200 height 217
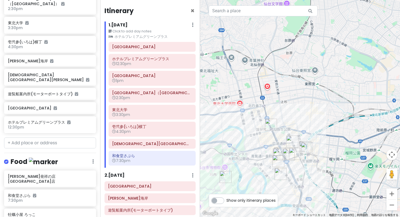
click at [293, 178] on div at bounding box center [300, 108] width 200 height 217
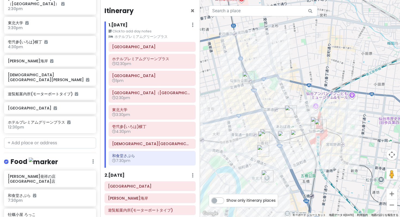
click at [298, 157] on div at bounding box center [300, 108] width 200 height 217
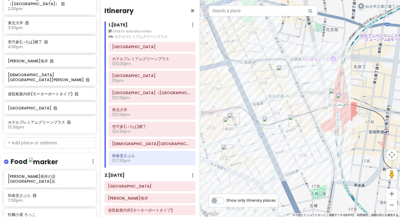
click at [282, 155] on div at bounding box center [300, 108] width 200 height 217
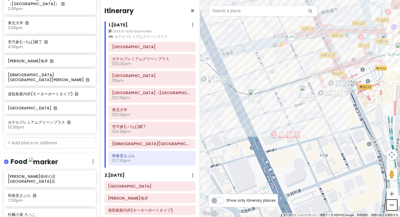
click at [390, 206] on button "ズームアウト" at bounding box center [391, 204] width 11 height 11
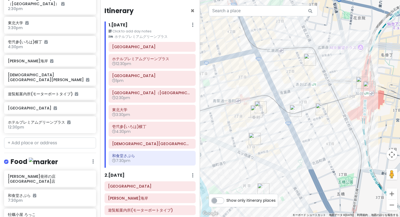
drag, startPoint x: 307, startPoint y: 151, endPoint x: 325, endPoint y: 158, distance: 19.3
click at [326, 159] on div at bounding box center [300, 108] width 200 height 217
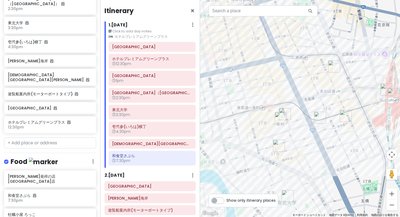
drag, startPoint x: 325, startPoint y: 148, endPoint x: 351, endPoint y: 157, distance: 27.6
click at [351, 159] on div at bounding box center [300, 108] width 200 height 217
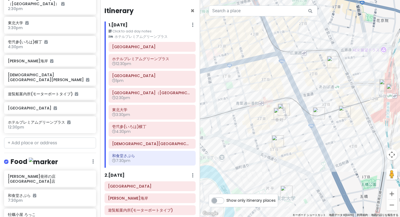
type input "[PERSON_NAME]"
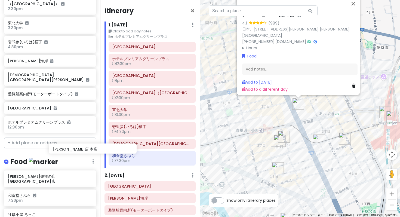
scroll to position [141, 0]
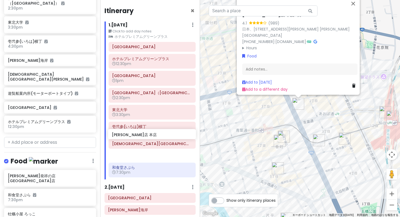
drag, startPoint x: 43, startPoint y: 170, endPoint x: 145, endPoint y: 129, distance: 110.2
click at [145, 131] on div "仙台市 Trip Private Change Dates Make a Copy Delete Trip Go Pro ⚡️ Give Feedback 💡…" at bounding box center [200, 108] width 400 height 217
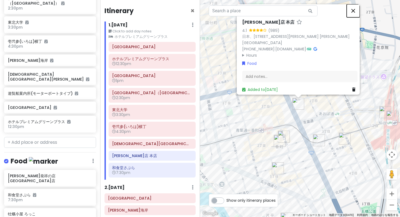
click at [354, 17] on button "閉じる" at bounding box center [353, 10] width 13 height 13
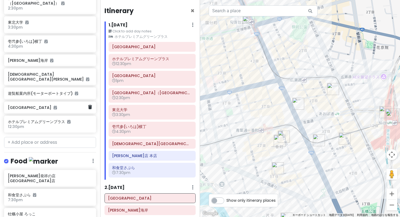
scroll to position [140, 0]
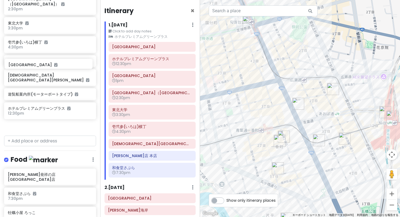
drag, startPoint x: 40, startPoint y: 50, endPoint x: 41, endPoint y: 64, distance: 13.9
click at [41, 64] on div "[GEOGRAPHIC_DATA] [GEOGRAPHIC_DATA] 1pm [GEOGRAPHIC_DATA]（[GEOGRAPHIC_DATA]） 2:…" at bounding box center [50, 46] width 100 height 173
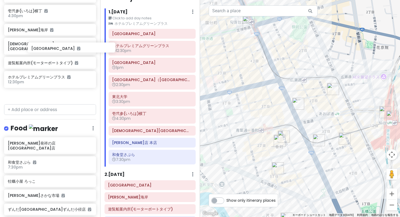
scroll to position [170, 0]
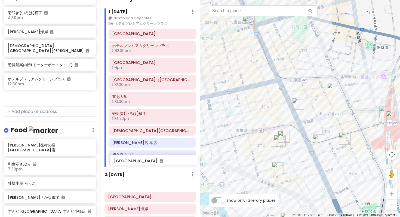
drag, startPoint x: 26, startPoint y: 36, endPoint x: 132, endPoint y: 159, distance: 163.1
click at [132, 159] on div "仙台市 Trip Private Change Dates Make a Copy Delete Trip Go Pro ⚡️ Give Feedback 💡…" at bounding box center [200, 108] width 400 height 217
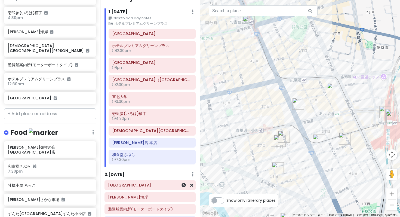
scroll to position [158, 0]
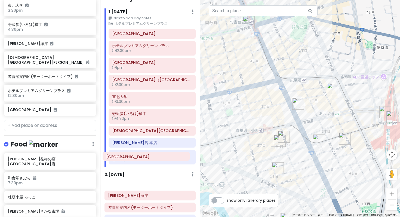
drag, startPoint x: 133, startPoint y: 157, endPoint x: 129, endPoint y: 156, distance: 3.5
click at [130, 180] on div "[GEOGRAPHIC_DATA] [PERSON_NAME][GEOGRAPHIC_DATA] 遊覧船案内所(モーターボートタイプ) [PERSON_NAM…" at bounding box center [150, 209] width 100 height 58
